Goal: Task Accomplishment & Management: Manage account settings

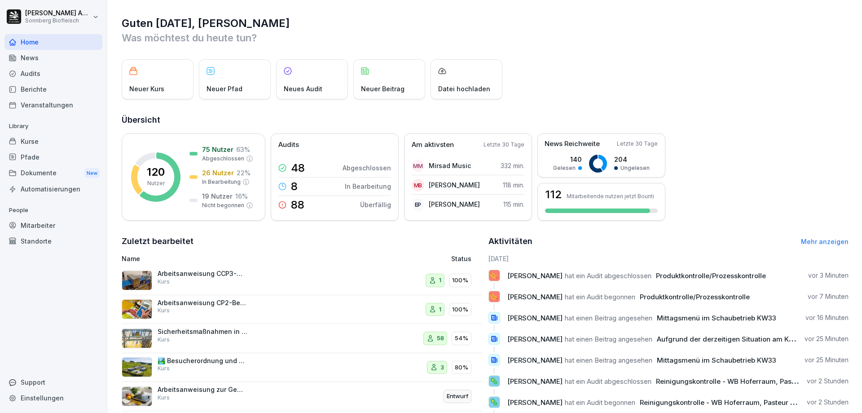
click at [56, 144] on div "Kurse" at bounding box center [53, 141] width 98 height 16
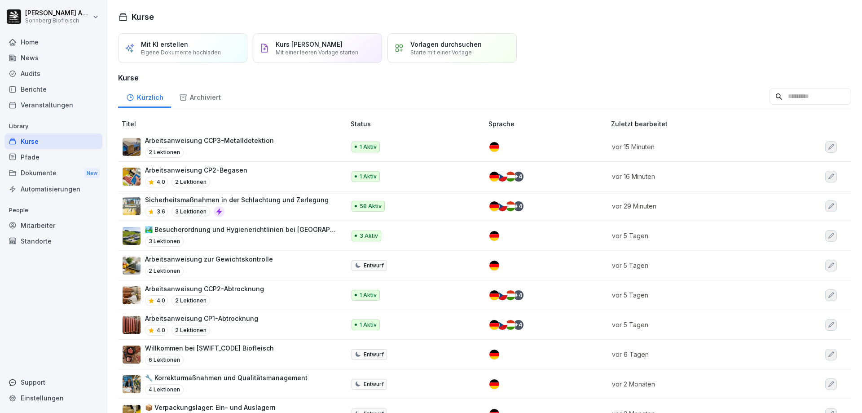
click at [658, 124] on p "Zuletzt bearbeitet" at bounding box center [700, 123] width 179 height 9
click at [790, 94] on input at bounding box center [811, 96] width 82 height 17
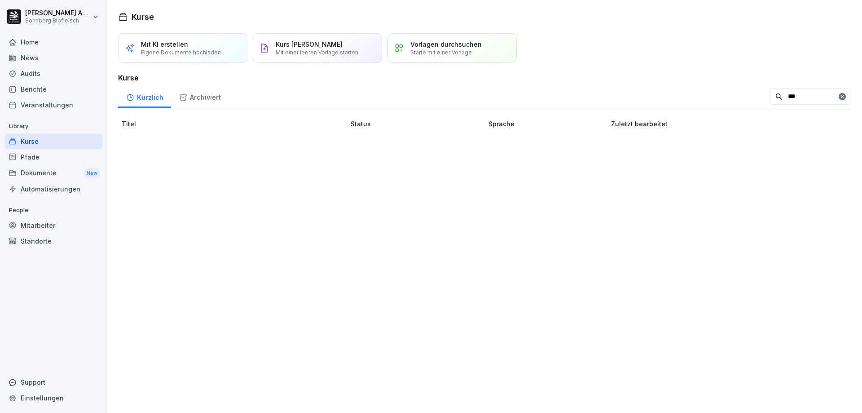
type input "****"
drag, startPoint x: 789, startPoint y: 98, endPoint x: 621, endPoint y: 93, distance: 168.1
click at [621, 93] on div "Kürzlich Archiviert ****" at bounding box center [485, 96] width 734 height 23
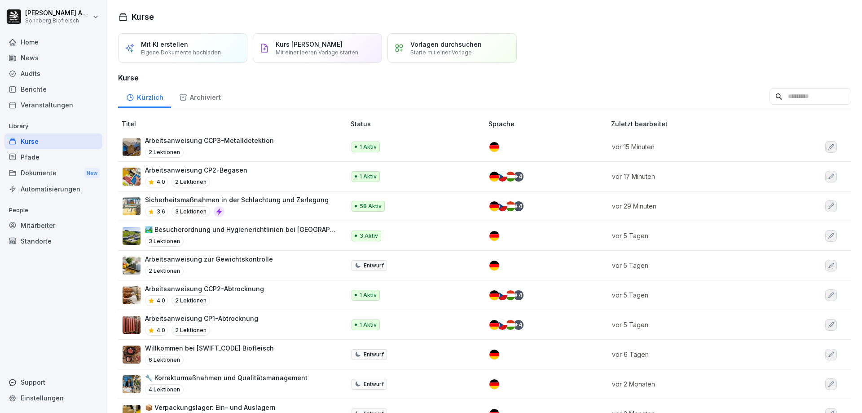
click at [254, 235] on div "🏞️ Besucherordnung und Hygienerichtlinien bei Sonnberg 3 Lektionen" at bounding box center [240, 236] width 191 height 22
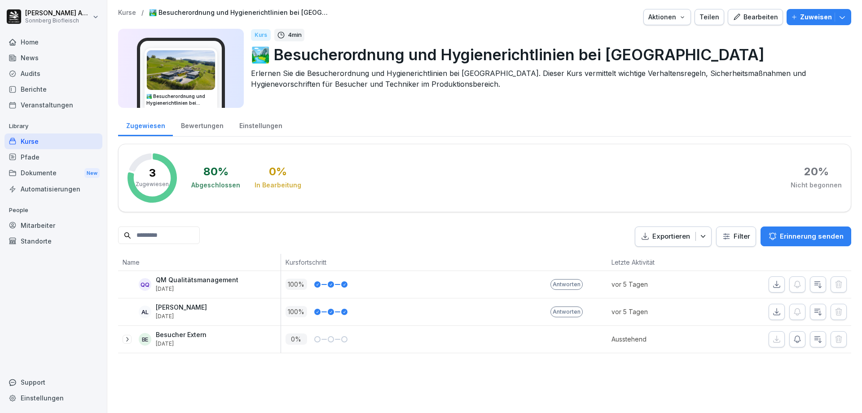
click at [126, 15] on p "Kurse" at bounding box center [127, 13] width 18 height 8
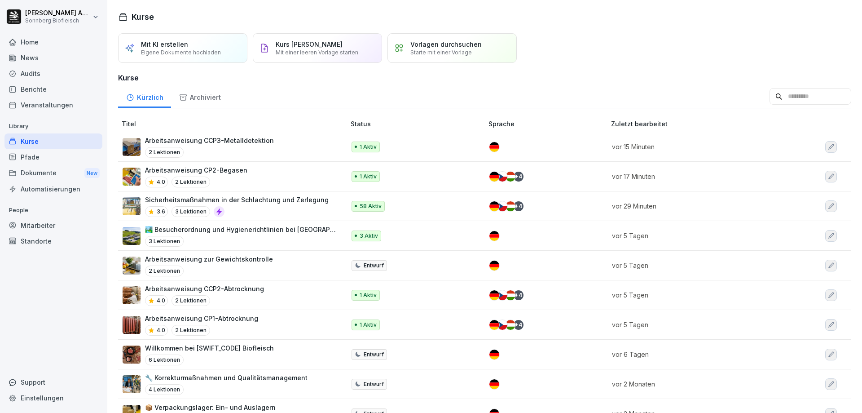
scroll to position [270, 0]
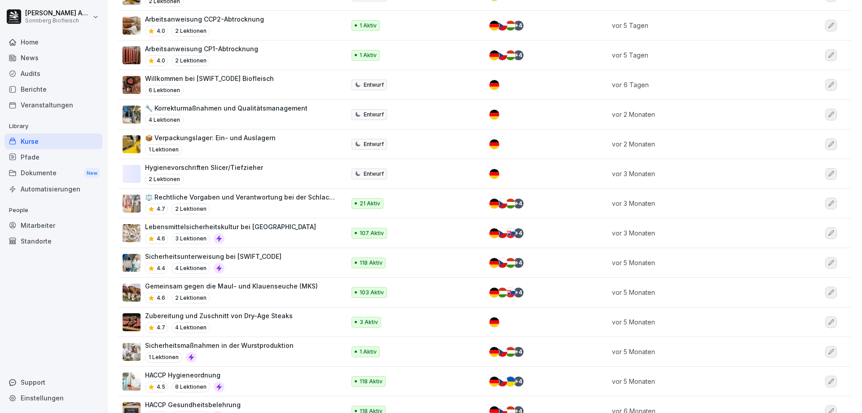
click at [256, 380] on div "HACCP Hygieneordnung 4.5 8 Lektionen" at bounding box center [230, 381] width 214 height 22
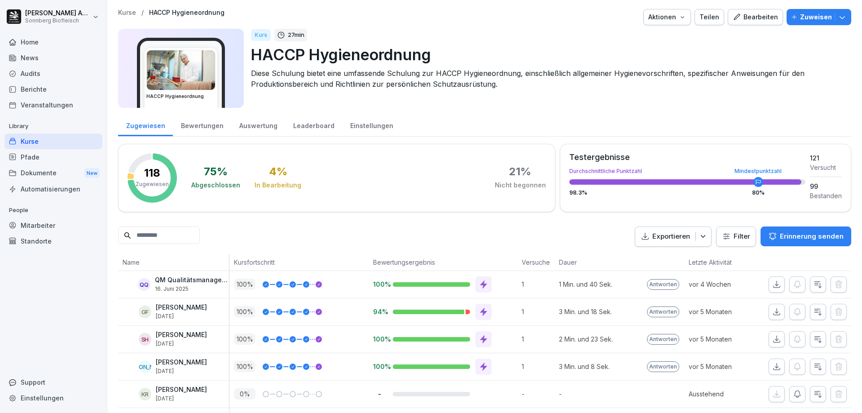
click at [674, 240] on p "Exportieren" at bounding box center [672, 236] width 38 height 10
click at [674, 256] on p "Als Excel Datei exportieren" at bounding box center [662, 257] width 80 height 8
click at [732, 239] on html "[PERSON_NAME] Biofleisch Home News Audits Berichte Veranstaltungen Library Kurs…" at bounding box center [431, 206] width 862 height 413
click at [576, 239] on html "[PERSON_NAME] Biofleisch Home News Audits Berichte Veranstaltungen Library Kurs…" at bounding box center [431, 206] width 862 height 413
click at [208, 126] on div "Bewertungen" at bounding box center [202, 124] width 58 height 23
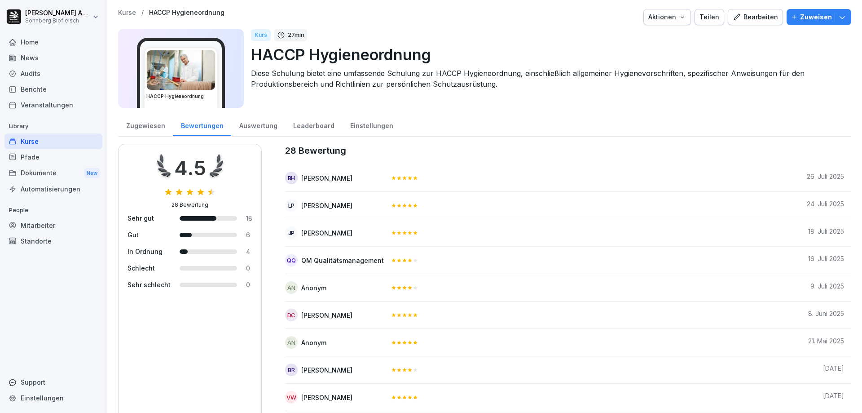
click at [256, 124] on div "Auswertung" at bounding box center [258, 124] width 54 height 23
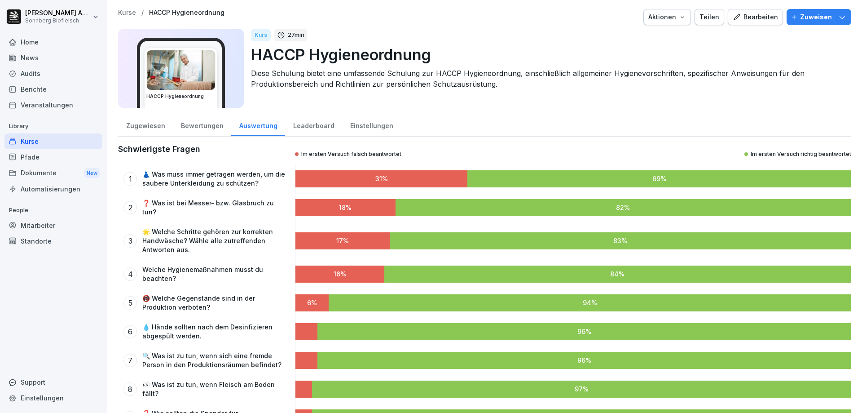
click at [306, 124] on div "Leaderboard" at bounding box center [313, 124] width 57 height 23
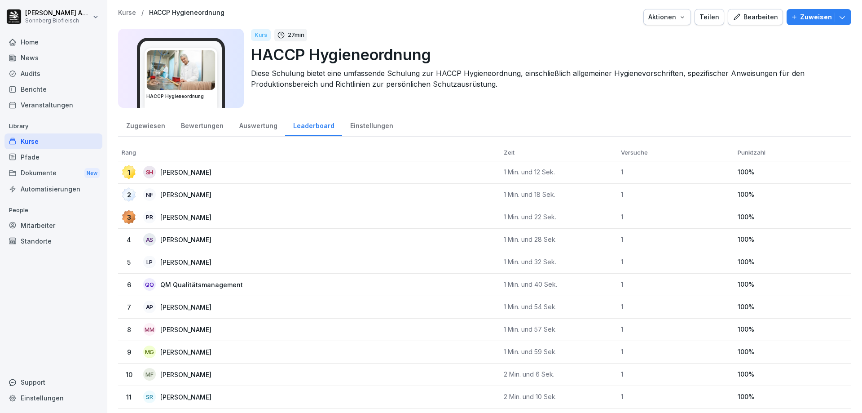
click at [378, 129] on div "Einstellungen" at bounding box center [371, 124] width 59 height 23
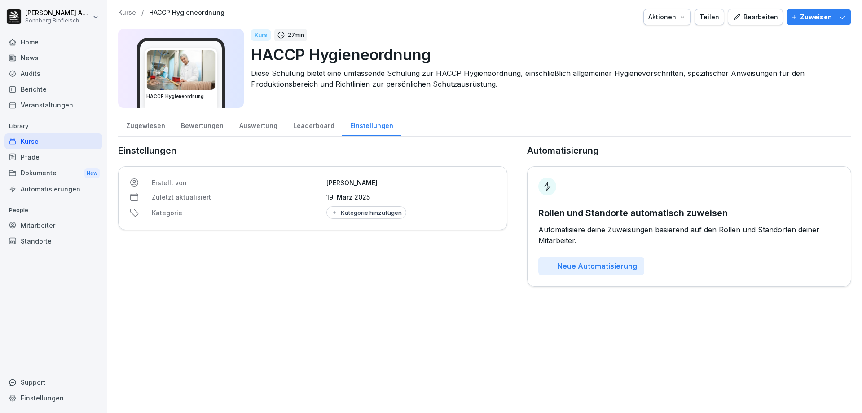
click at [231, 130] on div "Auswertung" at bounding box center [258, 124] width 54 height 23
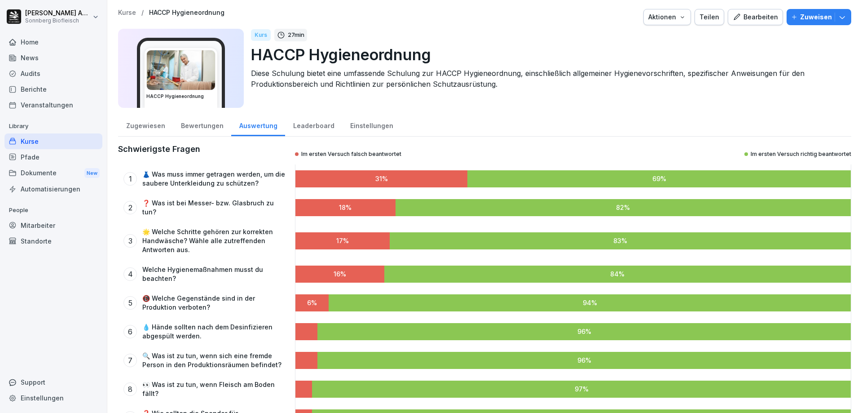
click at [153, 127] on div "Zugewiesen" at bounding box center [145, 124] width 55 height 23
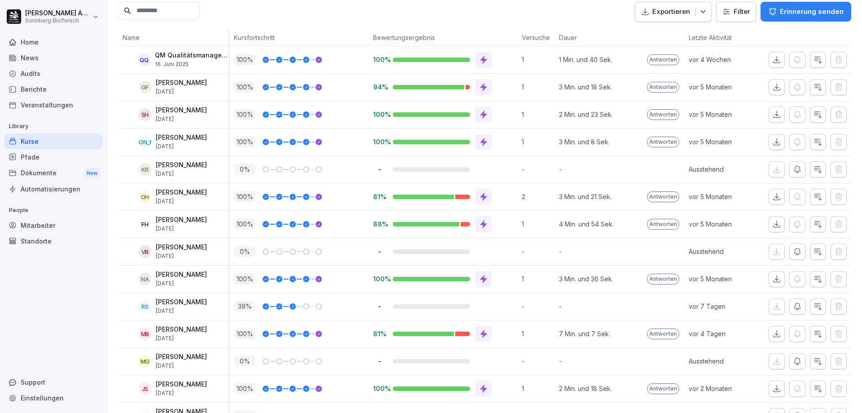
scroll to position [314, 0]
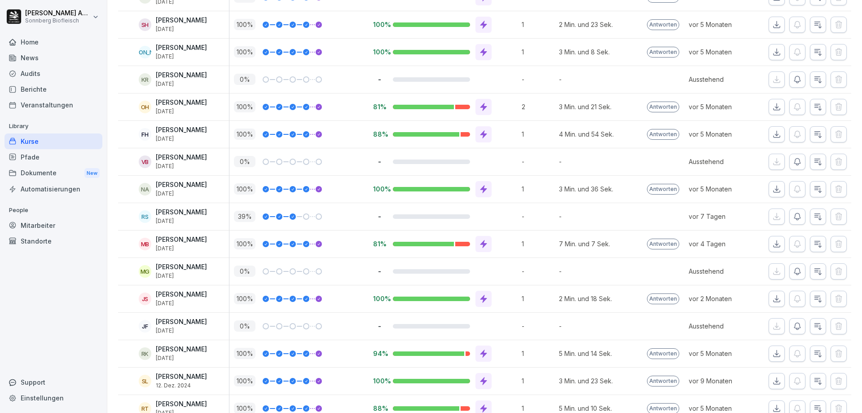
click at [483, 243] on icon at bounding box center [484, 244] width 7 height 8
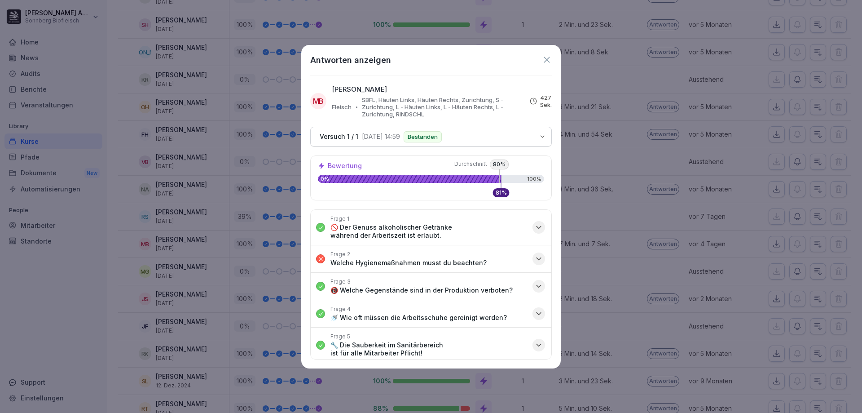
click at [549, 65] on div "Antworten anzeigen" at bounding box center [431, 60] width 242 height 12
click at [549, 60] on icon at bounding box center [547, 60] width 10 height 10
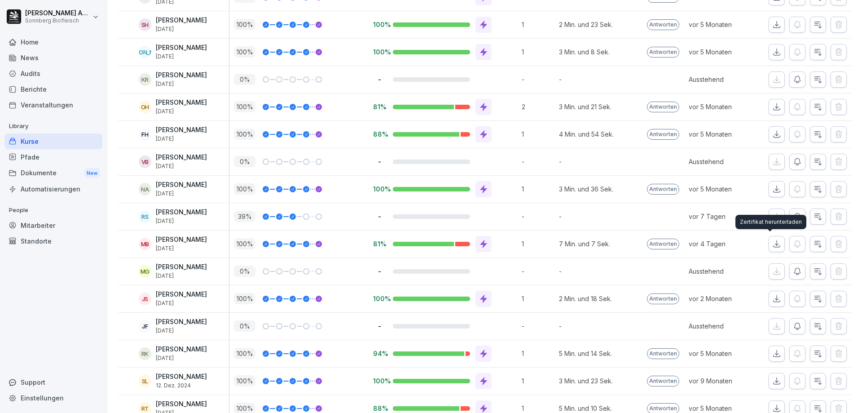
click at [773, 242] on icon "button" at bounding box center [777, 243] width 9 height 9
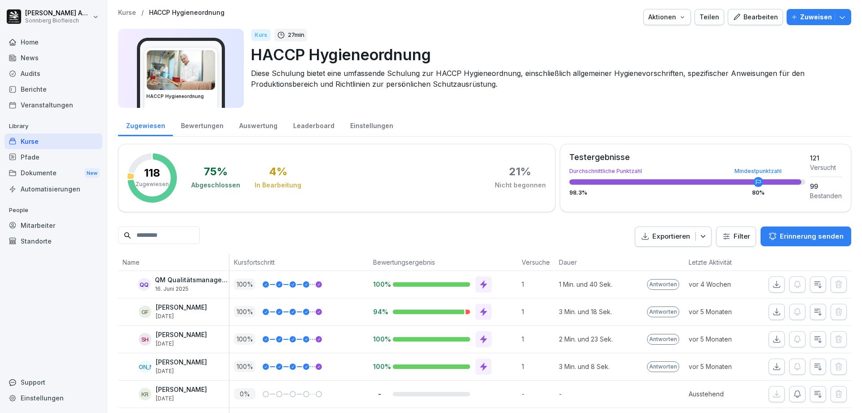
click at [179, 235] on input at bounding box center [159, 235] width 82 height 18
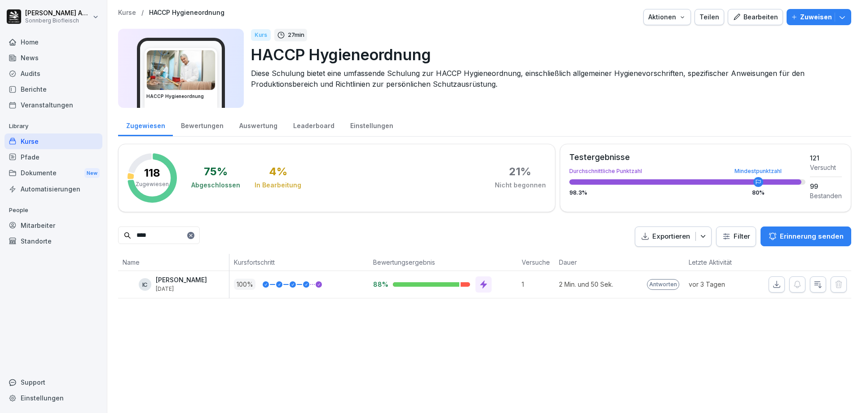
drag, startPoint x: 172, startPoint y: 237, endPoint x: 104, endPoint y: 231, distance: 69.0
click at [104, 230] on div "[PERSON_NAME] Biofleisch Home News Audits Berichte Veranstaltungen Library Kurs…" at bounding box center [431, 206] width 862 height 413
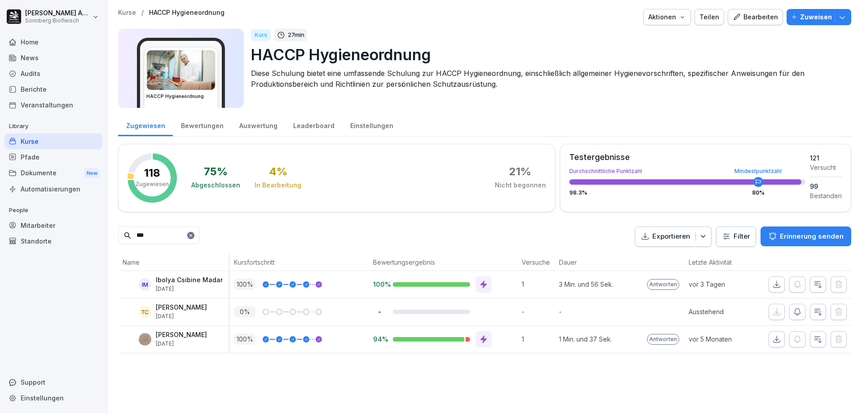
type input "***"
click at [328, 395] on div "Kurse / HACCP Hygieneordnung Aktionen Teilen Bearbeiten Zuweisen HACCP Hygieneo…" at bounding box center [484, 206] width 755 height 413
